Goal: Information Seeking & Learning: Compare options

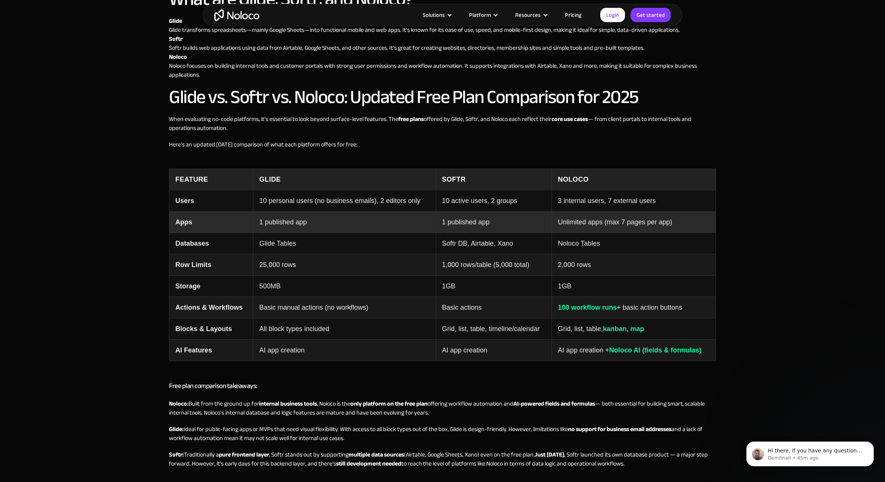
scroll to position [541, 0]
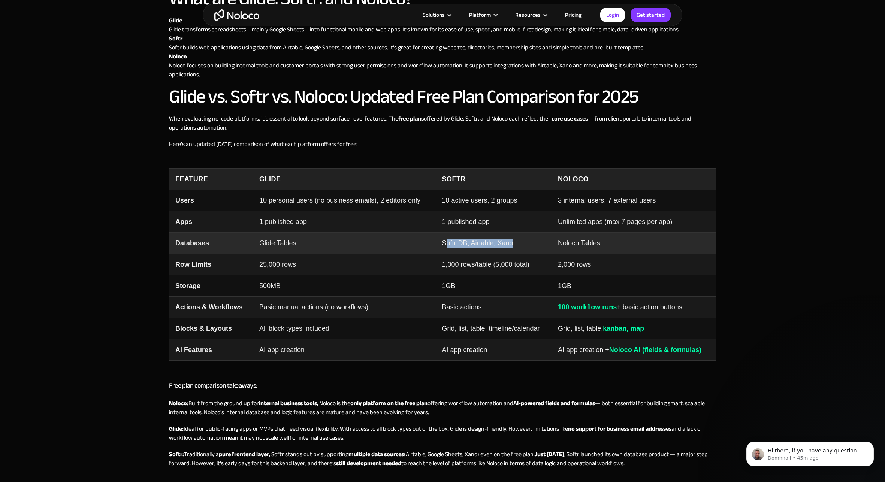
drag, startPoint x: 444, startPoint y: 244, endPoint x: 521, endPoint y: 241, distance: 76.5
click at [521, 241] on td "Softr DB, Airtable, Xano" at bounding box center [494, 243] width 116 height 21
click at [583, 238] on td "Noloco Tables" at bounding box center [634, 243] width 164 height 21
drag, startPoint x: 622, startPoint y: 237, endPoint x: 605, endPoint y: 243, distance: 17.5
click at [605, 243] on td "Noloco Tables" at bounding box center [634, 243] width 164 height 21
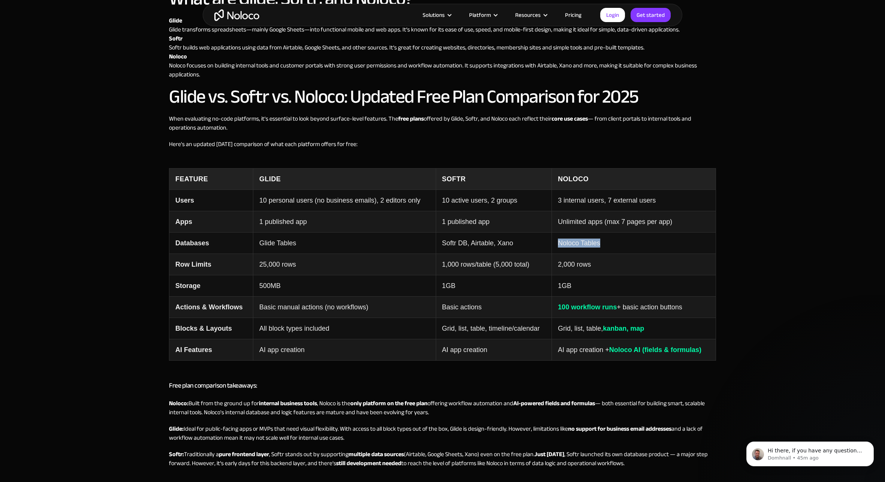
copy td "Noloco Tables"
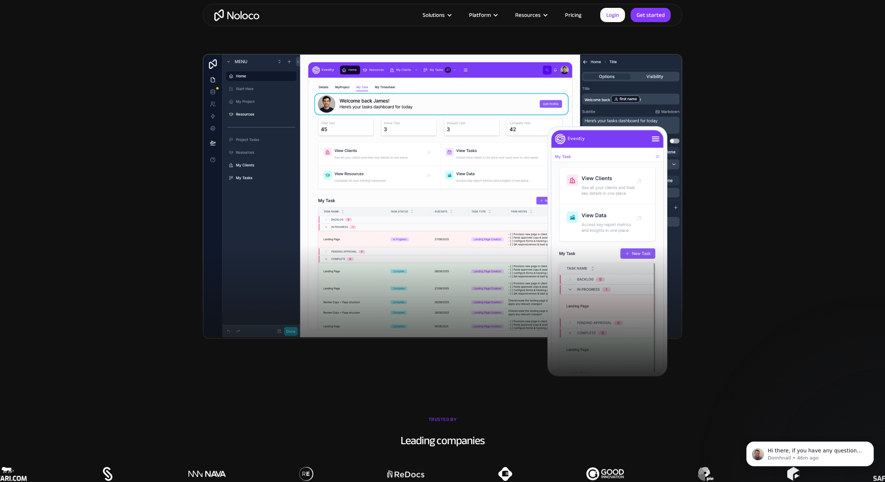
scroll to position [209, 0]
